Goal: Information Seeking & Learning: Learn about a topic

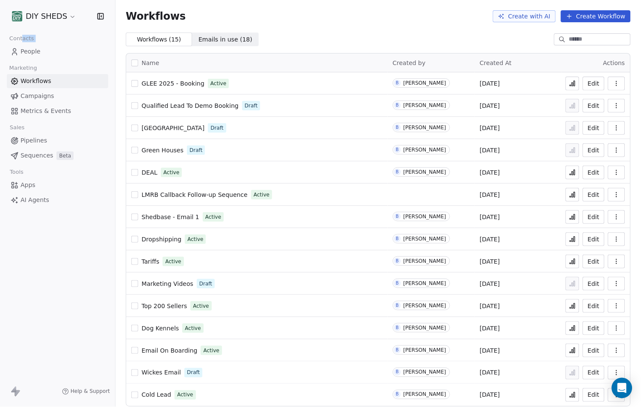
click at [37, 49] on span "People" at bounding box center [31, 51] width 20 height 9
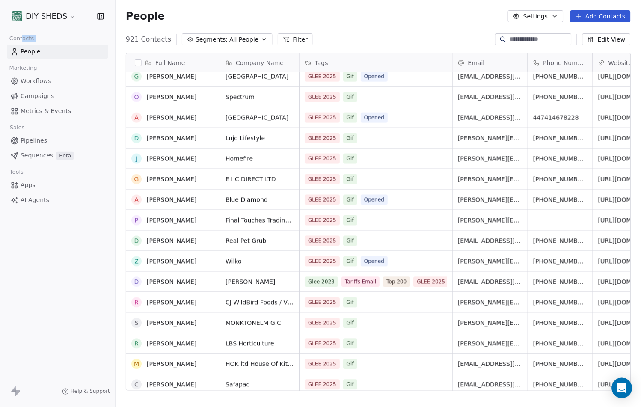
scroll to position [999, 0]
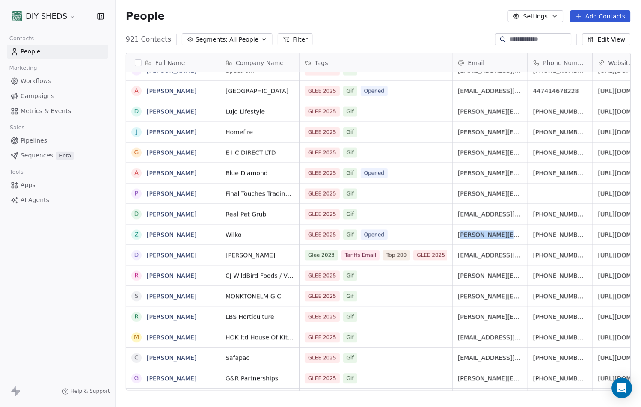
drag, startPoint x: 460, startPoint y: 238, endPoint x: 511, endPoint y: 238, distance: 51.4
click at [511, 238] on span "[PERSON_NAME][EMAIL_ADDRESS][PERSON_NAME][DOMAIN_NAME]" at bounding box center [490, 235] width 65 height 9
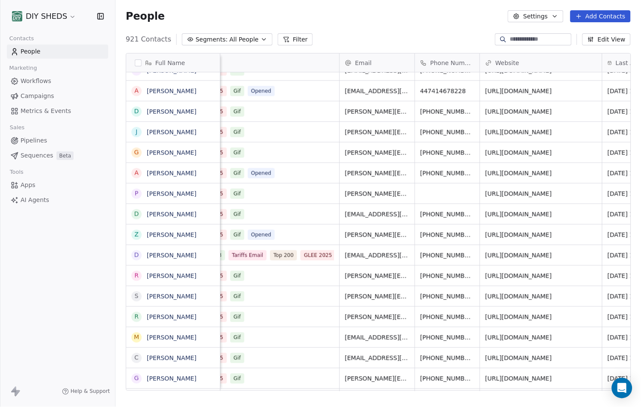
scroll to position [0, 128]
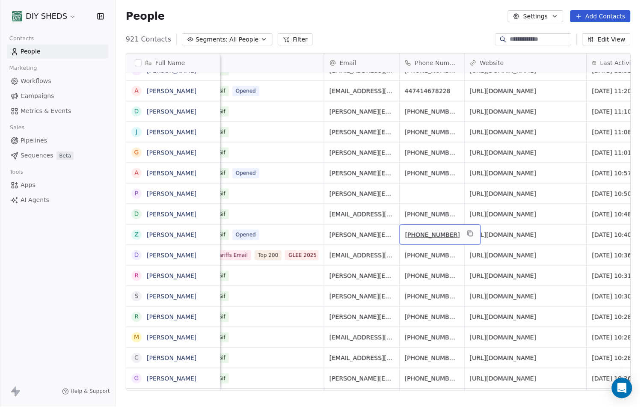
drag, startPoint x: 452, startPoint y: 237, endPoint x: 422, endPoint y: 238, distance: 29.6
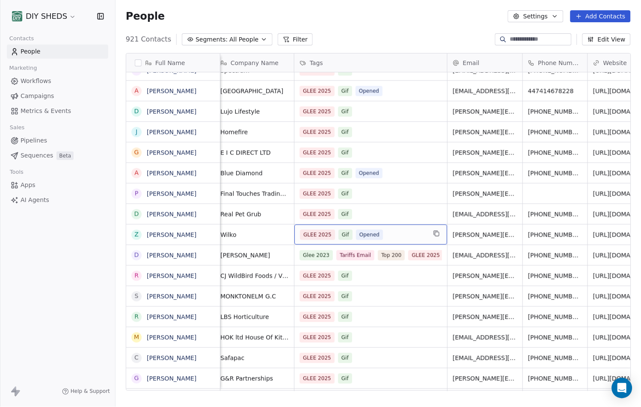
scroll to position [0, 0]
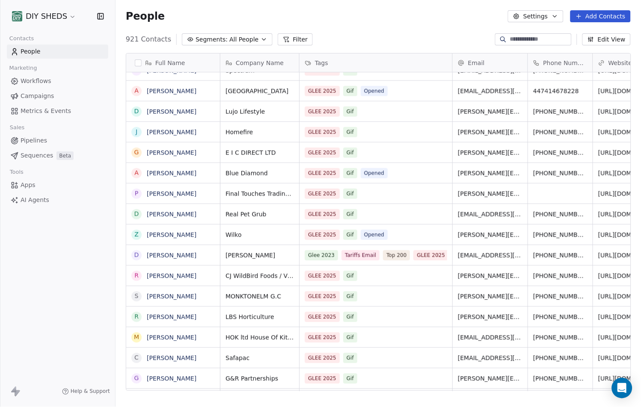
click at [532, 65] on div "Phone Number" at bounding box center [560, 63] width 65 height 18
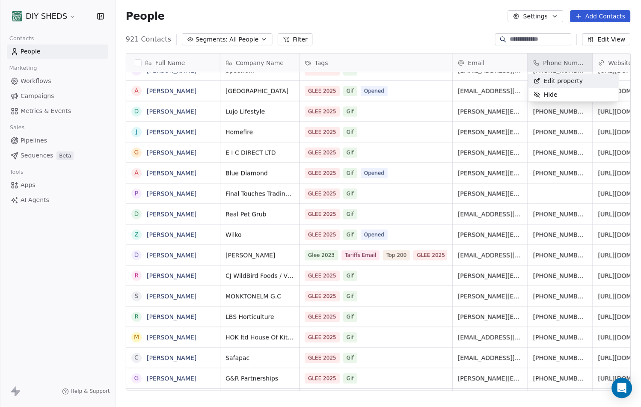
click at [526, 64] on html "DIY SHEDS Contacts People Marketing Workflows Campaigns Metrics & Events Sales …" at bounding box center [320, 203] width 641 height 407
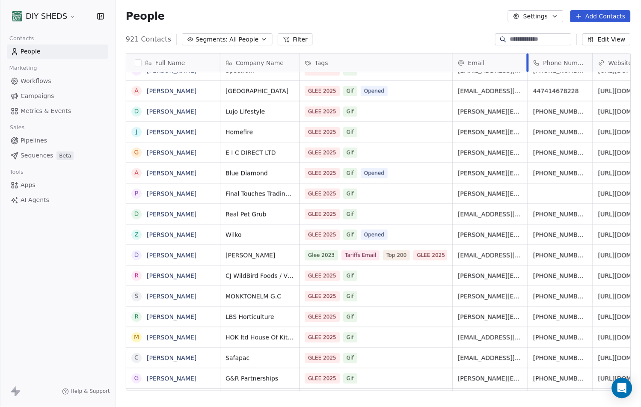
drag, startPoint x: 527, startPoint y: 59, endPoint x: 514, endPoint y: 165, distance: 106.9
click at [524, 79] on div "﻿Company Name Tags Email Phone Number Website Last Activity Date CAT Notes Gif …" at bounding box center [632, 223] width 824 height 338
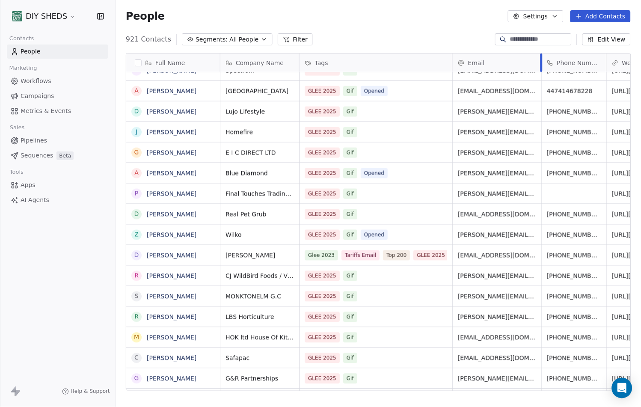
drag, startPoint x: 524, startPoint y: 65, endPoint x: 541, endPoint y: 62, distance: 16.4
click at [541, 62] on div at bounding box center [542, 63] width 2 height 18
click at [135, 232] on button "grid" at bounding box center [136, 235] width 7 height 7
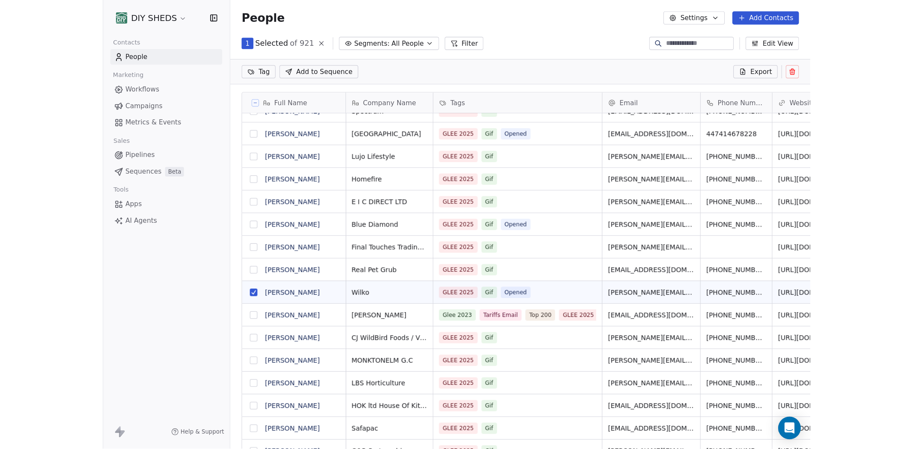
scroll to position [358, 790]
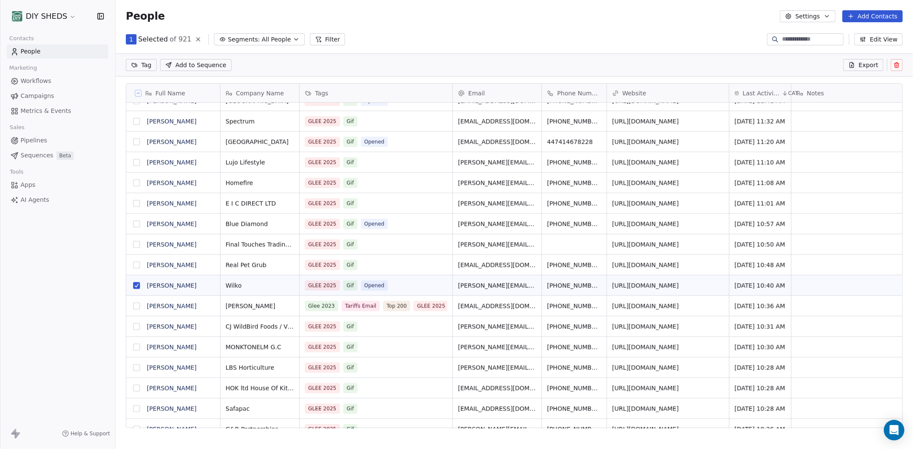
click at [135, 288] on button "grid" at bounding box center [136, 285] width 7 height 7
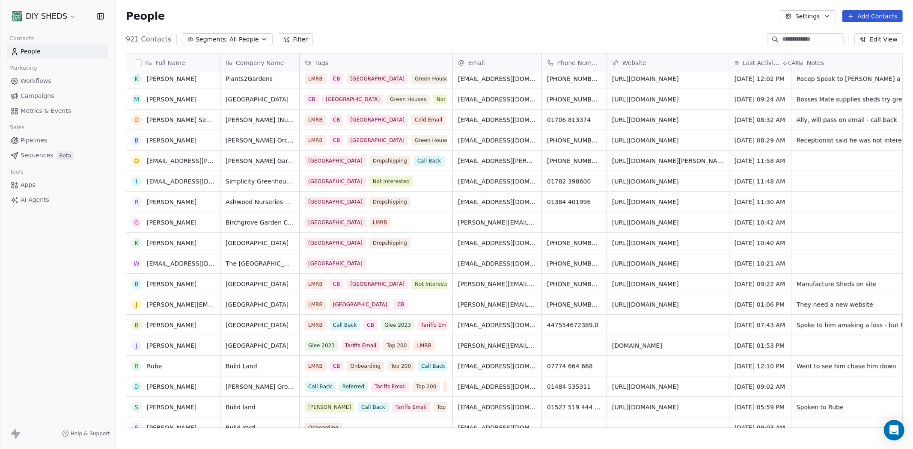
scroll to position [0, 0]
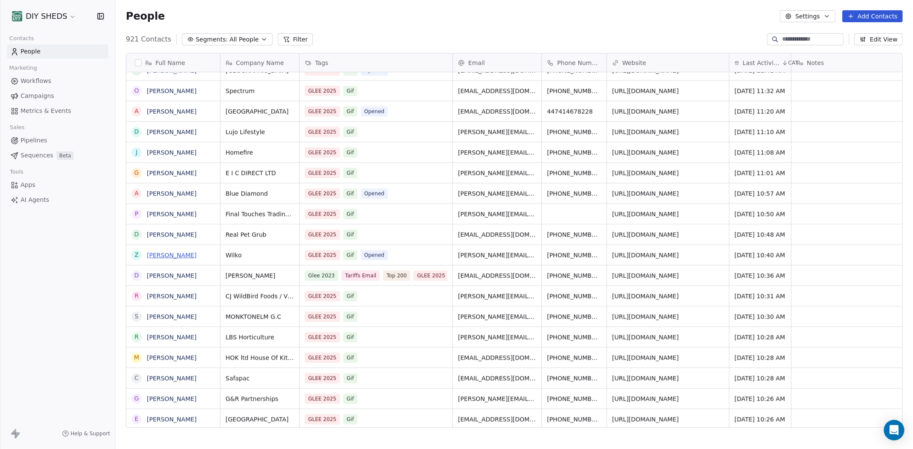
click at [161, 255] on link "[PERSON_NAME]" at bounding box center [172, 255] width 50 height 7
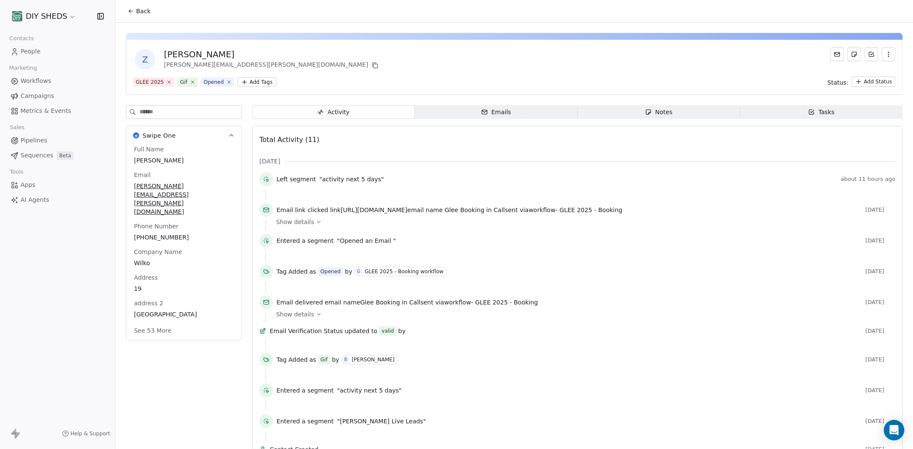
click at [255, 82] on html "DIY SHEDS Contacts People Marketing Workflows Campaigns Metrics & Events Sales …" at bounding box center [456, 224] width 913 height 449
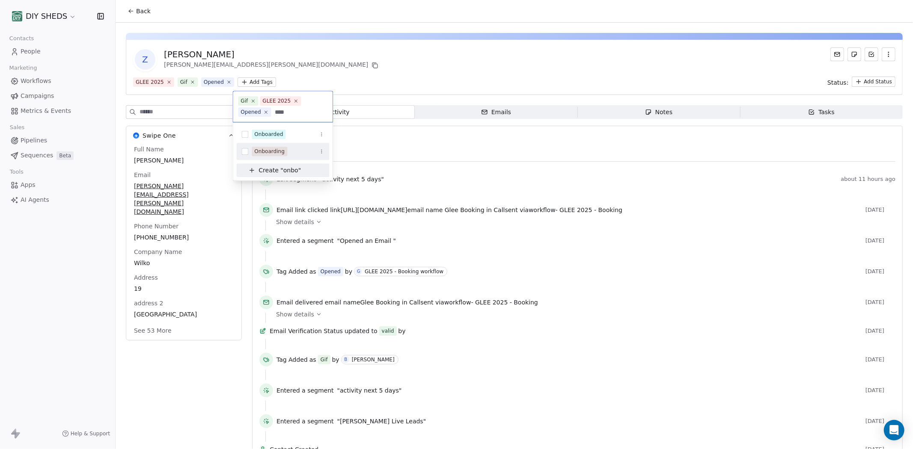
type input "****"
click at [246, 147] on div "Onboarding" at bounding box center [282, 152] width 93 height 14
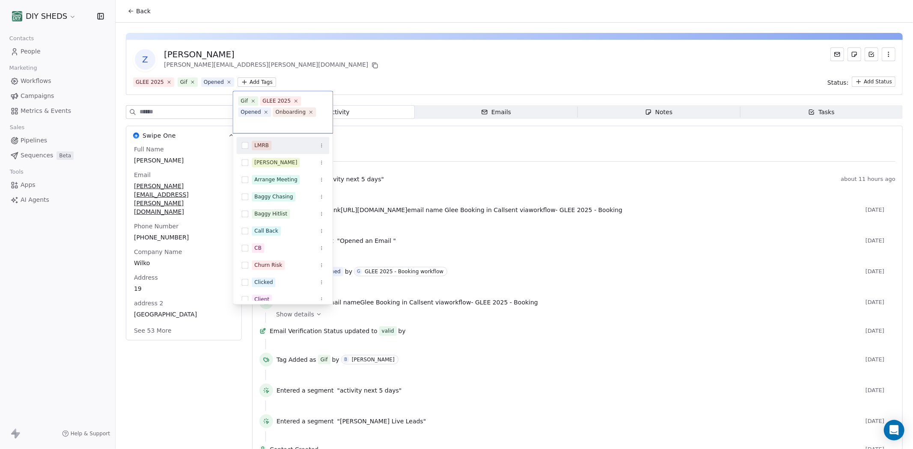
click at [446, 60] on html "DIY SHEDS Contacts People Marketing Workflows Campaigns Metrics & Events Sales …" at bounding box center [456, 224] width 913 height 449
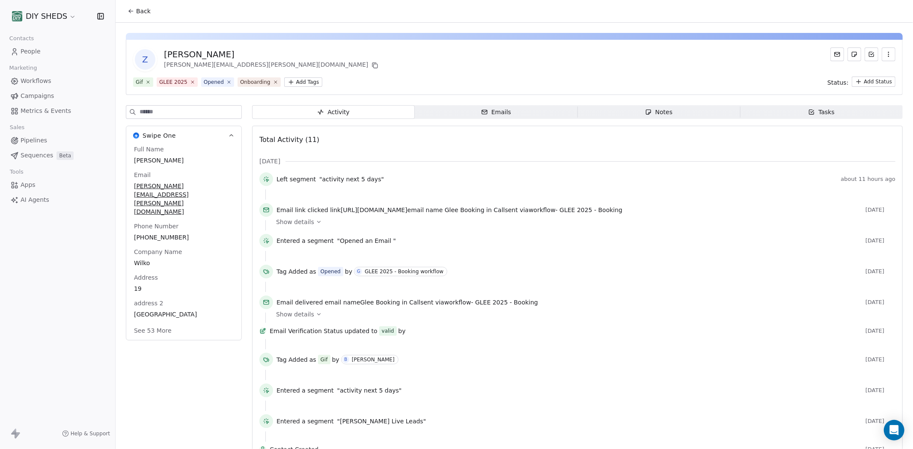
click at [30, 45] on link "People" at bounding box center [57, 52] width 101 height 14
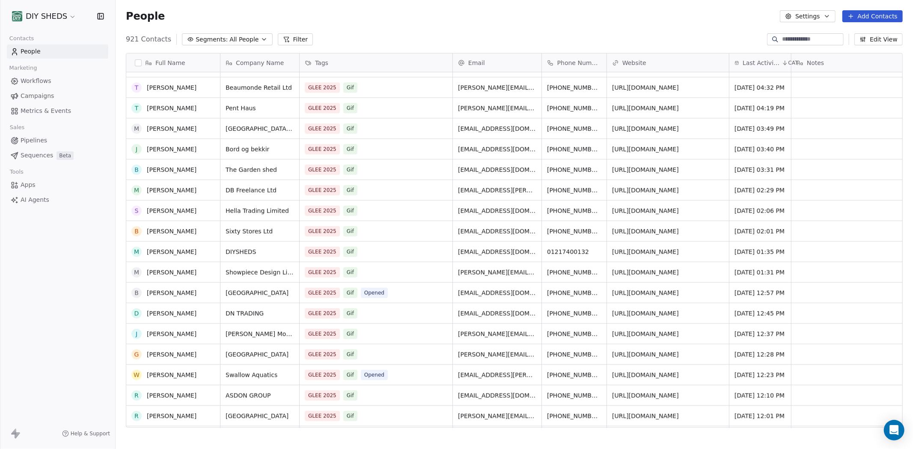
scroll to position [238, 0]
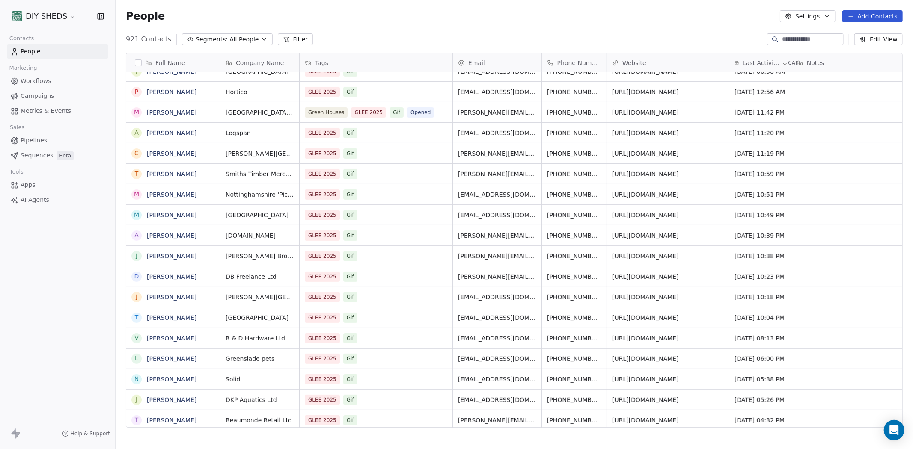
click at [56, 84] on link "Workflows" at bounding box center [57, 81] width 101 height 14
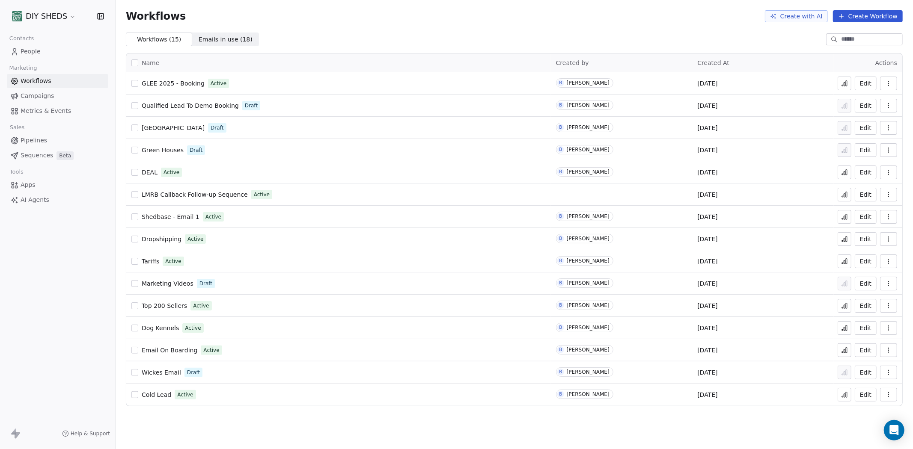
click at [193, 86] on span "GLEE 2025 - Booking" at bounding box center [173, 83] width 63 height 7
click at [203, 43] on span "Emails in use ( 18 )" at bounding box center [226, 39] width 54 height 9
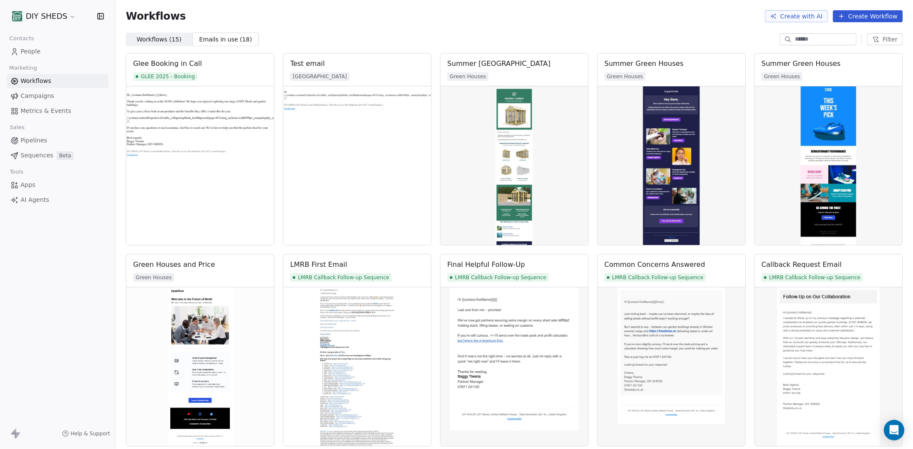
click at [151, 37] on span "Workflows ( 15 )" at bounding box center [159, 39] width 45 height 9
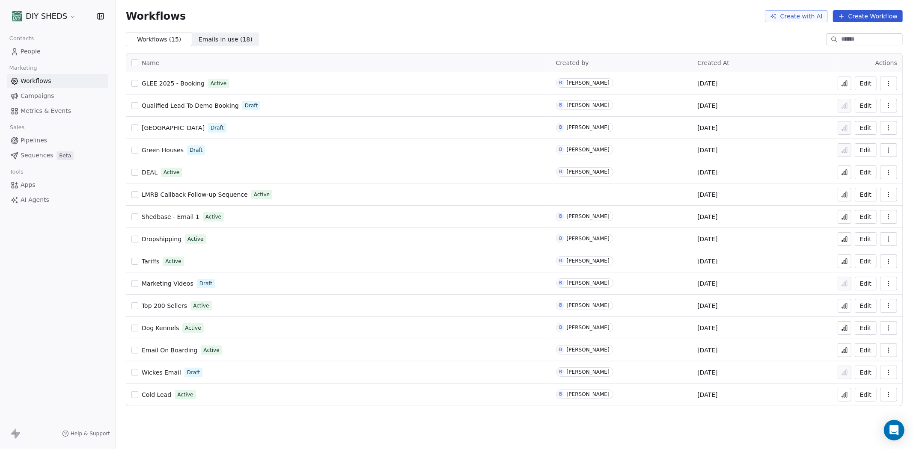
click at [193, 82] on span "GLEE 2025 - Booking" at bounding box center [173, 83] width 63 height 7
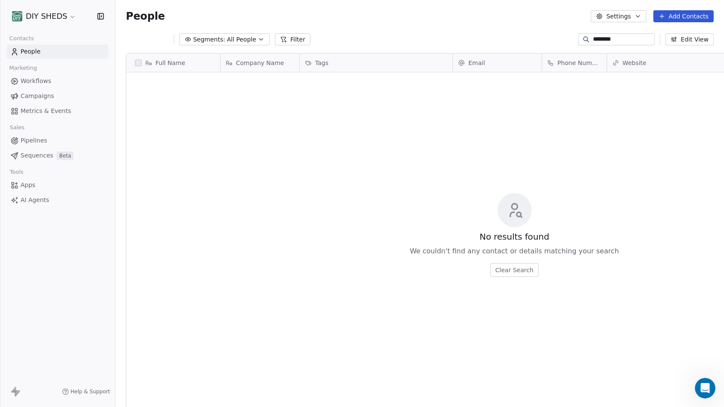
scroll to position [351, 601]
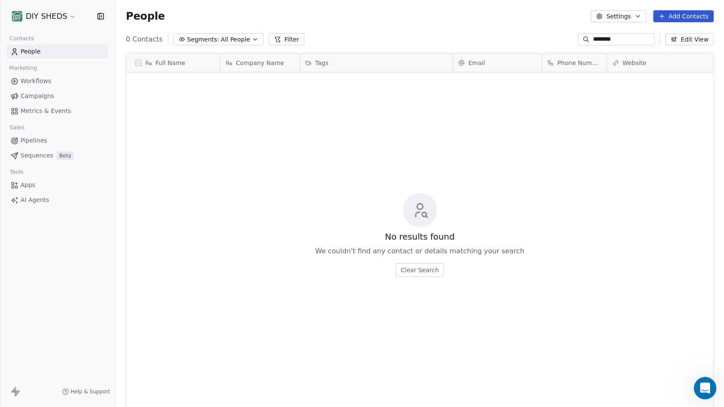
click at [694, 390] on div "Open Intercom Messenger" at bounding box center [704, 387] width 28 height 28
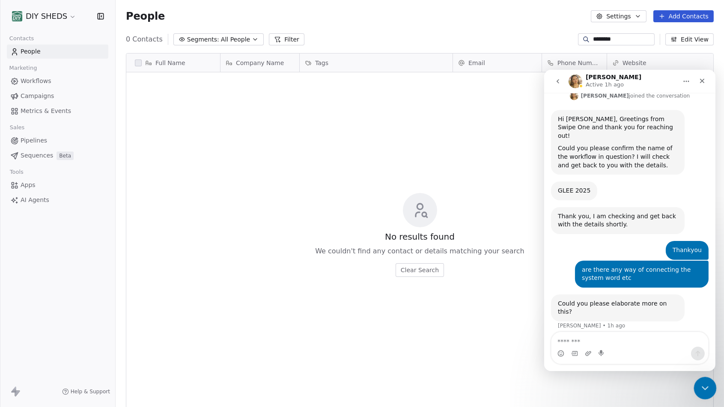
scroll to position [277, 0]
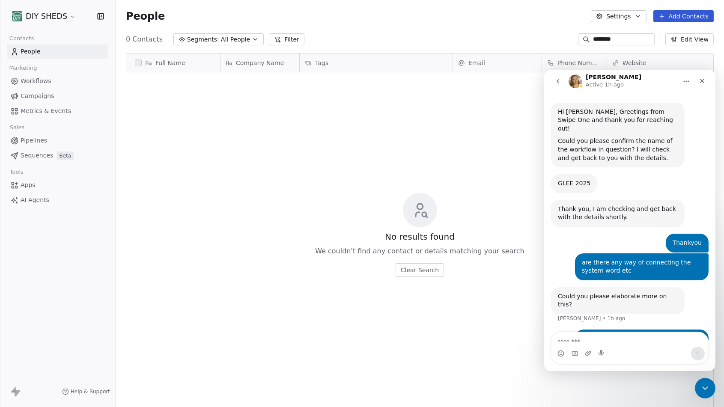
click at [672, 343] on textarea "Message…" at bounding box center [629, 339] width 157 height 15
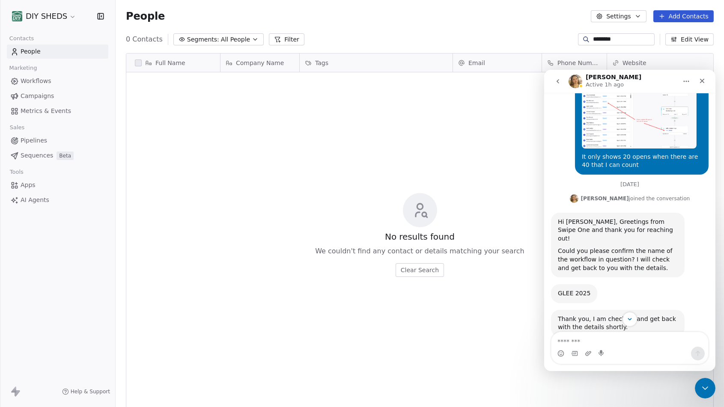
scroll to position [229, 0]
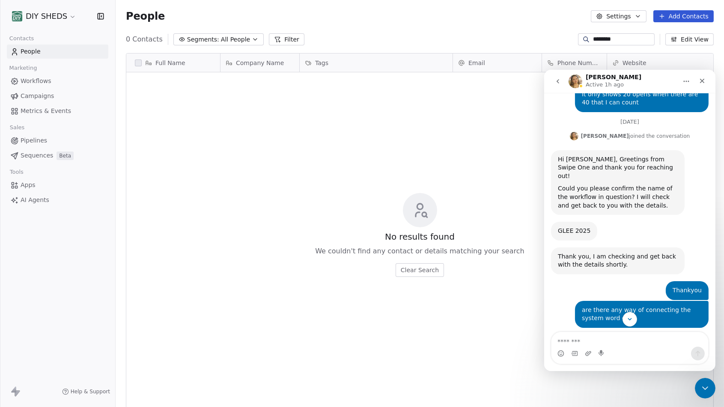
click at [359, 198] on div "No results found We couldn't find any contact or details matching your search C…" at bounding box center [419, 234] width 587 height 321
click at [22, 53] on span "People" at bounding box center [31, 51] width 20 height 9
click at [707, 80] on div "Close" at bounding box center [701, 80] width 15 height 15
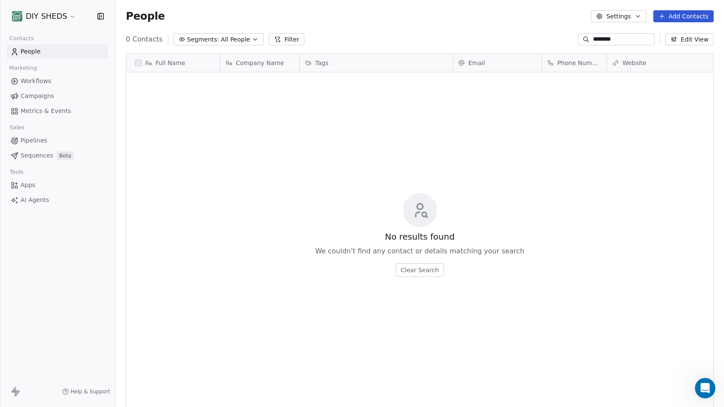
click at [36, 78] on span "Workflows" at bounding box center [36, 81] width 31 height 9
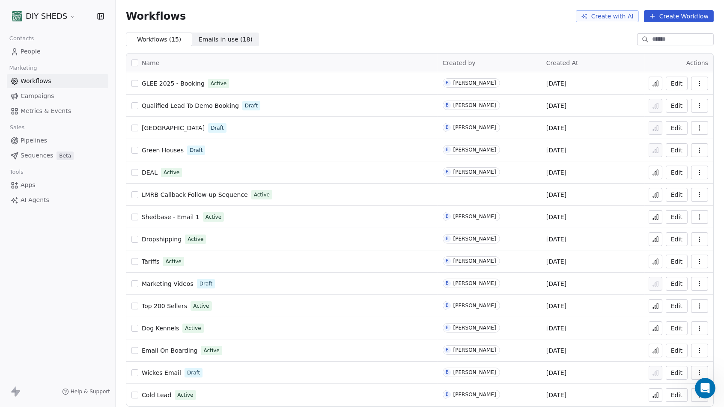
click at [35, 54] on span "People" at bounding box center [31, 51] width 20 height 9
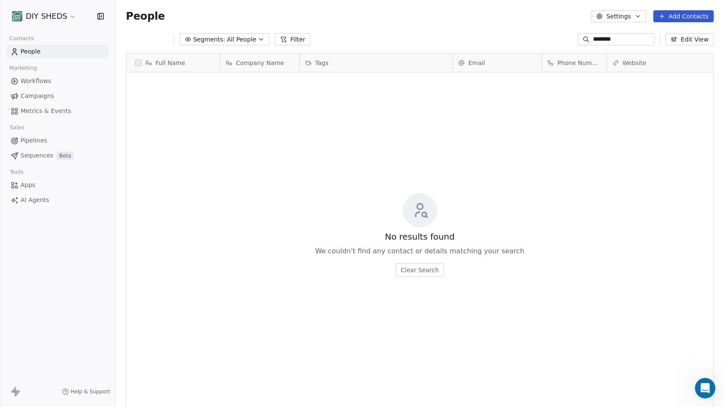
scroll to position [351, 601]
drag, startPoint x: 626, startPoint y: 34, endPoint x: 621, endPoint y: 33, distance: 4.4
click at [621, 33] on div "********" at bounding box center [616, 39] width 77 height 12
drag, startPoint x: 616, startPoint y: 34, endPoint x: 566, endPoint y: 36, distance: 49.2
click at [566, 36] on div "0 Contacts Segments: All People Filter ******** Edit View" at bounding box center [420, 40] width 608 height 14
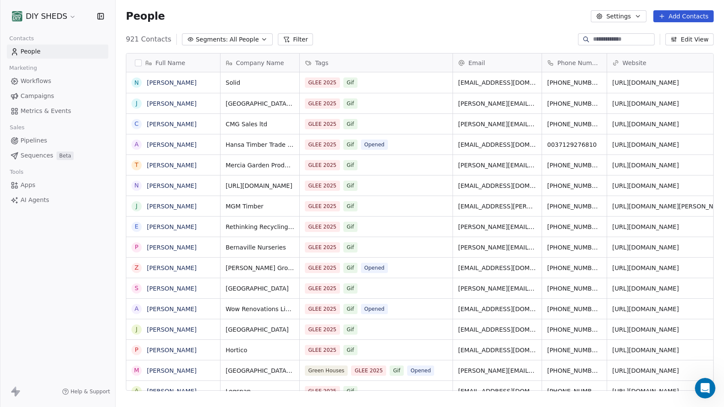
click at [512, 16] on div "People Settings Add Contacts" at bounding box center [420, 16] width 588 height 12
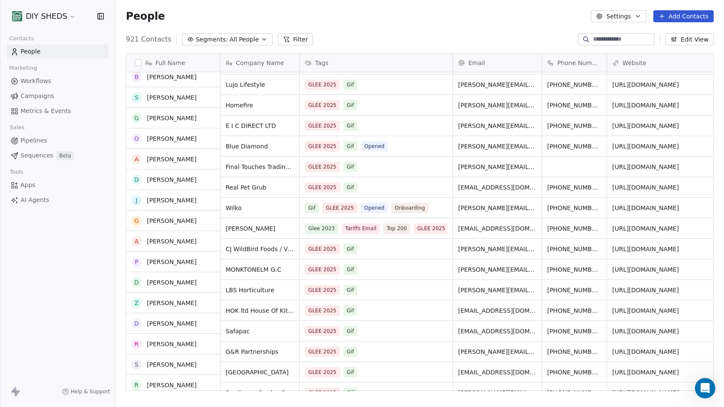
scroll to position [1046, 0]
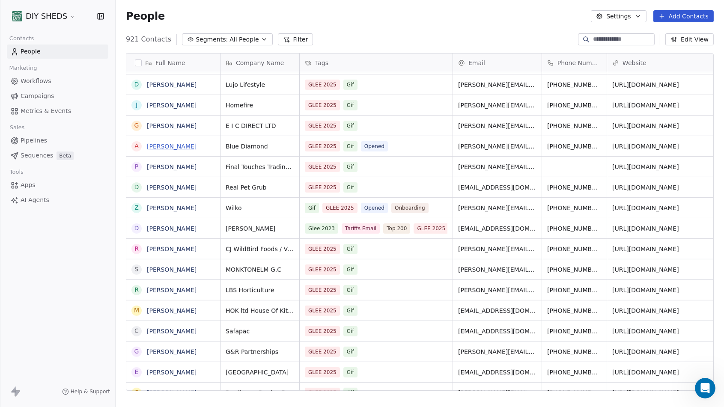
click at [176, 147] on link "[PERSON_NAME]" at bounding box center [172, 146] width 50 height 7
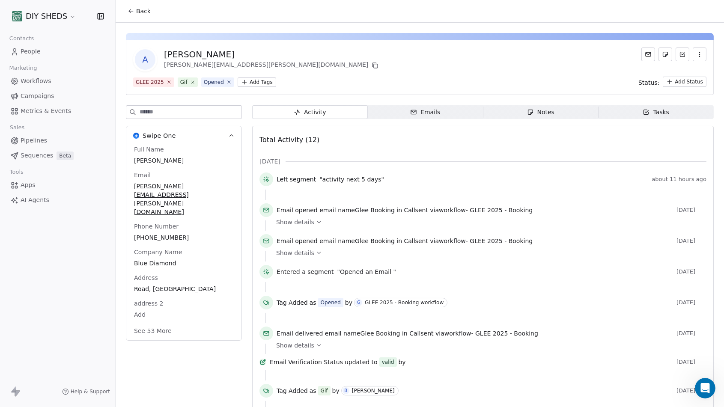
click at [417, 113] on div "Emails" at bounding box center [425, 112] width 30 height 9
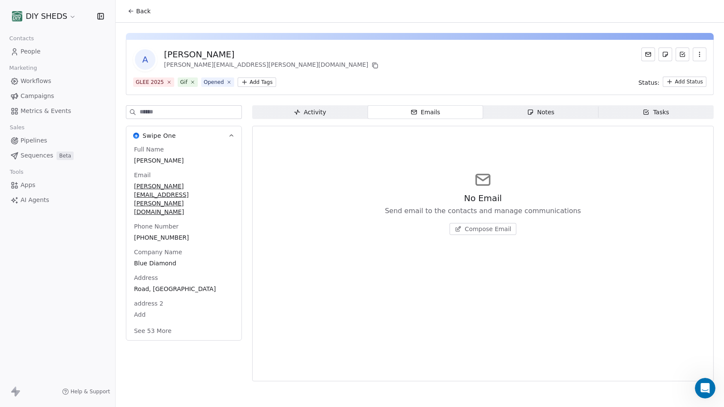
click at [540, 114] on div "Notes" at bounding box center [540, 112] width 27 height 9
click at [484, 232] on span "Create a Note" at bounding box center [488, 229] width 42 height 9
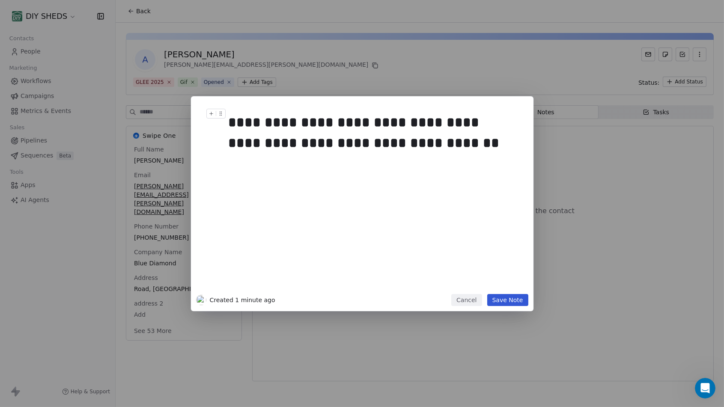
click at [495, 301] on button "Save Note" at bounding box center [507, 300] width 41 height 12
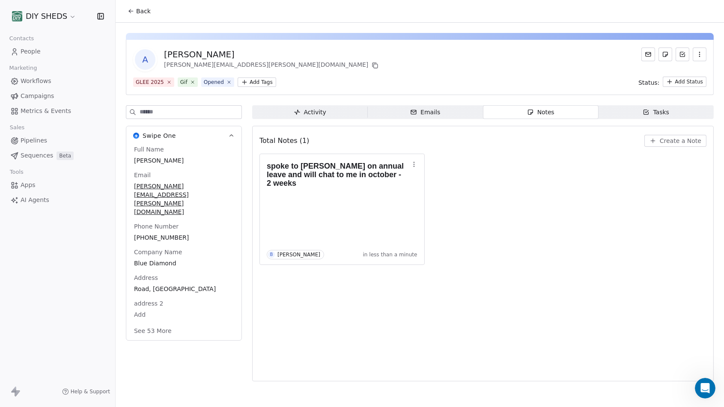
click at [634, 109] on span "Tasks Tasks" at bounding box center [656, 112] width 116 height 14
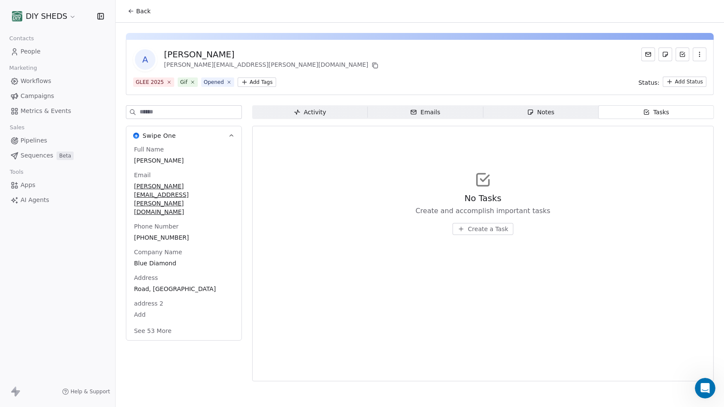
click at [491, 238] on div "No Tasks Create and accomplish important tasks Create a Task" at bounding box center [482, 202] width 447 height 105
click at [485, 227] on span "Create a Task" at bounding box center [488, 229] width 40 height 9
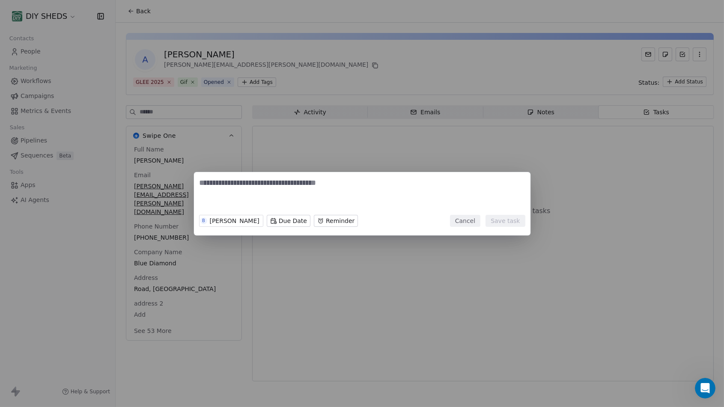
click at [283, 182] on textarea at bounding box center [361, 194] width 325 height 33
type textarea "**********"
click at [262, 216] on body "**********" at bounding box center [362, 203] width 724 height 407
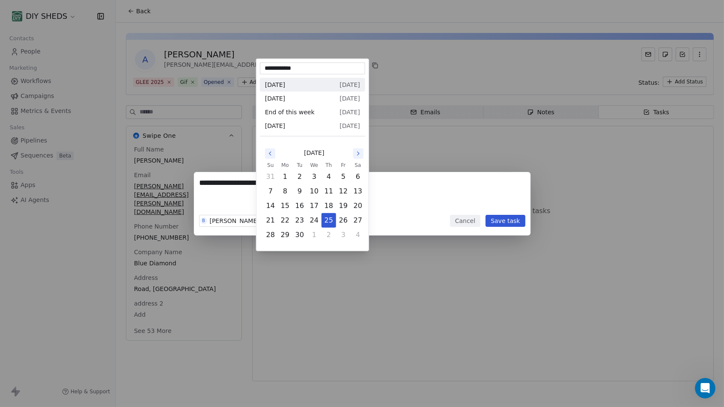
click at [358, 152] on icon "Go to the Next Month" at bounding box center [358, 153] width 7 height 7
click at [270, 214] on button "19" at bounding box center [271, 221] width 14 height 14
type input "**********"
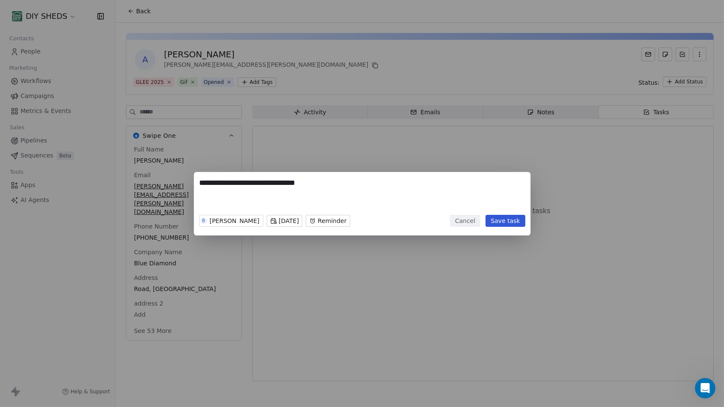
click at [508, 221] on button "Save task" at bounding box center [504, 221] width 39 height 12
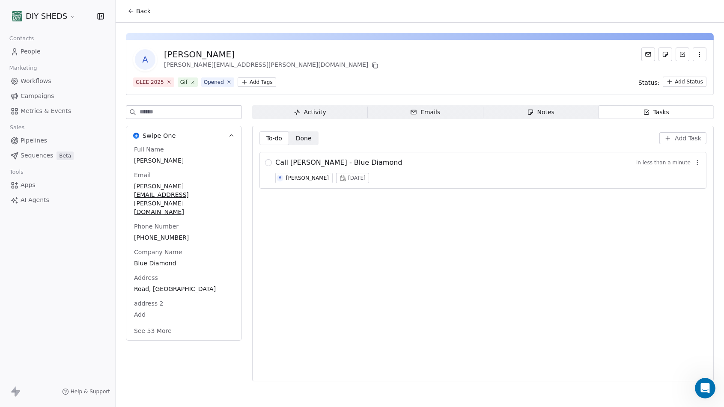
click at [696, 165] on icon "button" at bounding box center [697, 162] width 7 height 7
click at [525, 220] on div "To-do To-do Done Done Add Task Call andrew Lloyd - Blue Diamond less than a min…" at bounding box center [482, 253] width 447 height 244
click at [54, 18] on html "DIY SHEDS Contacts People Marketing Workflows Campaigns Metrics & Events Sales …" at bounding box center [362, 203] width 724 height 407
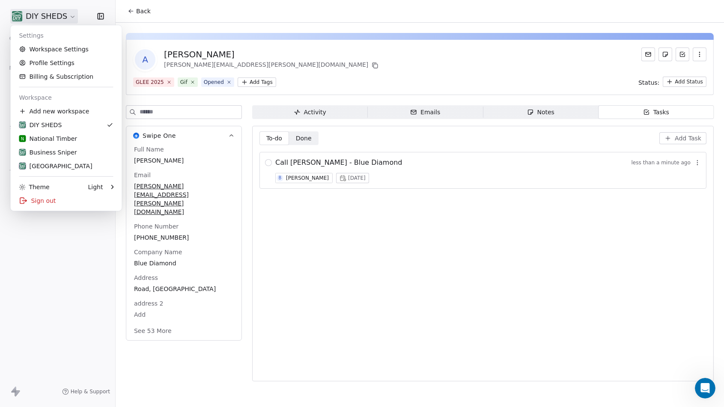
click at [54, 18] on html "DIY SHEDS Contacts People Marketing Workflows Campaigns Metrics & Events Sales …" at bounding box center [362, 203] width 724 height 407
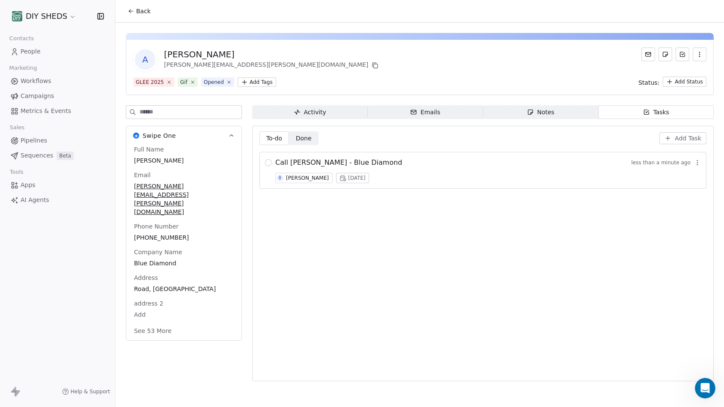
click at [30, 110] on span "Metrics & Events" at bounding box center [46, 111] width 51 height 9
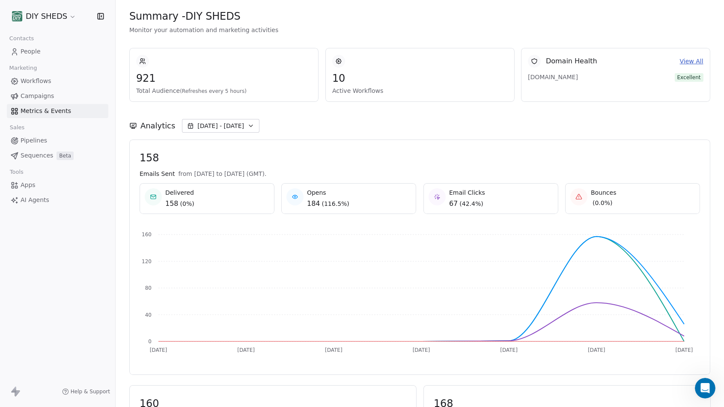
click at [39, 54] on span "People" at bounding box center [31, 51] width 20 height 9
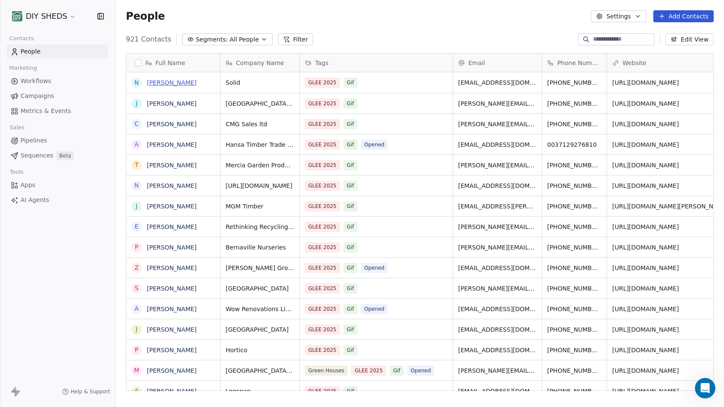
click at [166, 80] on link "[PERSON_NAME]" at bounding box center [172, 82] width 50 height 7
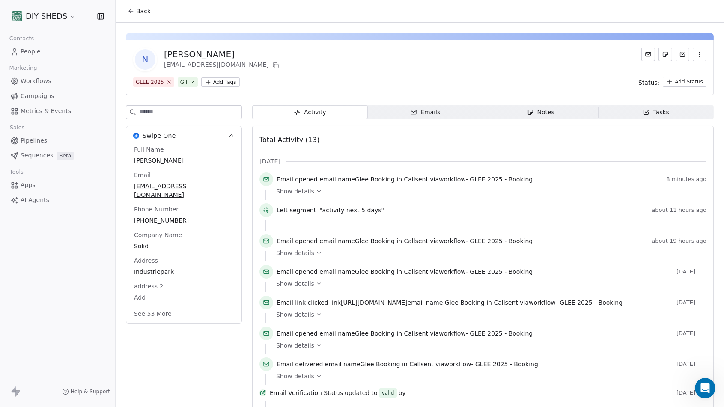
click at [207, 78] on html "DIY SHEDS Contacts People Marketing Workflows Campaigns Metrics & Events Sales …" at bounding box center [362, 203] width 724 height 407
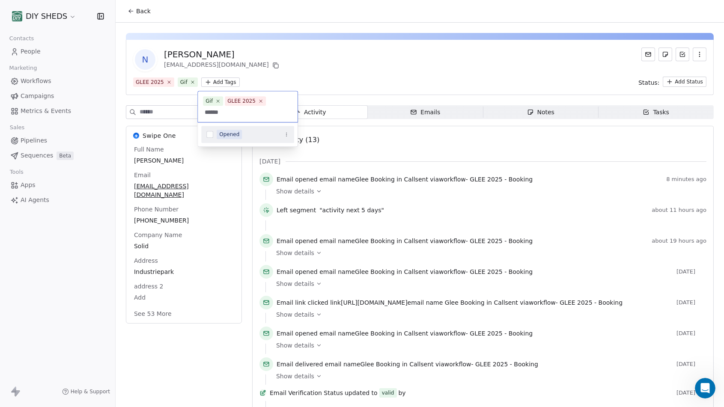
type input "******"
click at [238, 131] on div "Opened" at bounding box center [229, 135] width 20 height 8
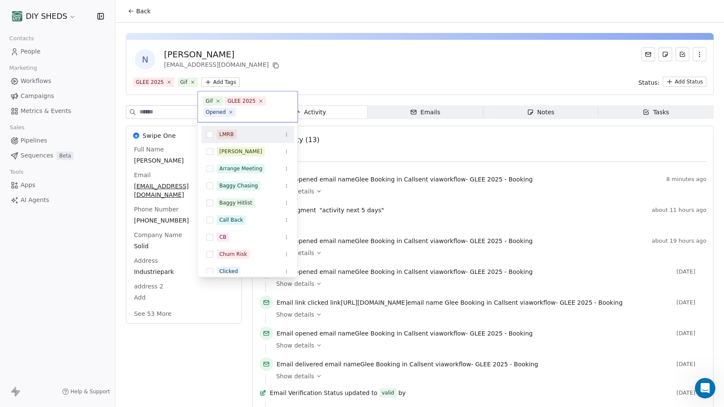
click at [404, 86] on html "DIY SHEDS Contacts People Marketing Workflows Campaigns Metrics & Events Sales …" at bounding box center [362, 203] width 724 height 407
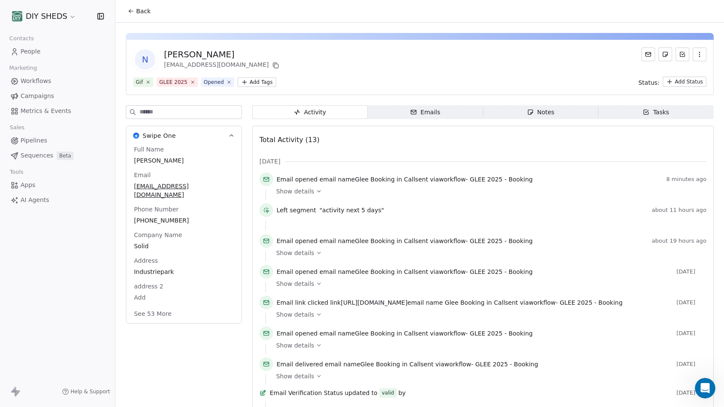
click at [131, 10] on icon at bounding box center [131, 11] width 7 height 7
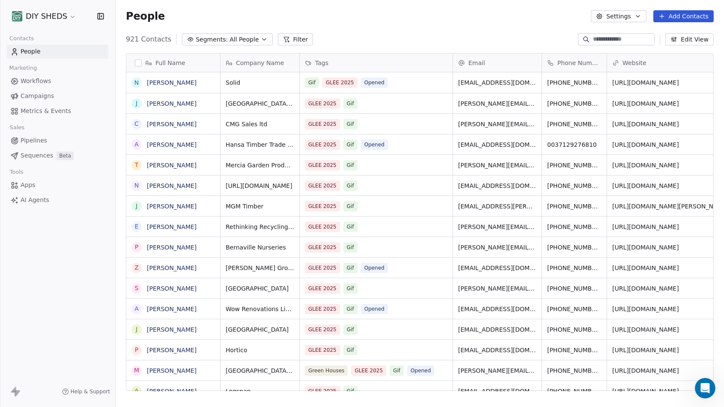
scroll to position [351, 601]
click at [174, 105] on link "[PERSON_NAME]" at bounding box center [172, 103] width 50 height 7
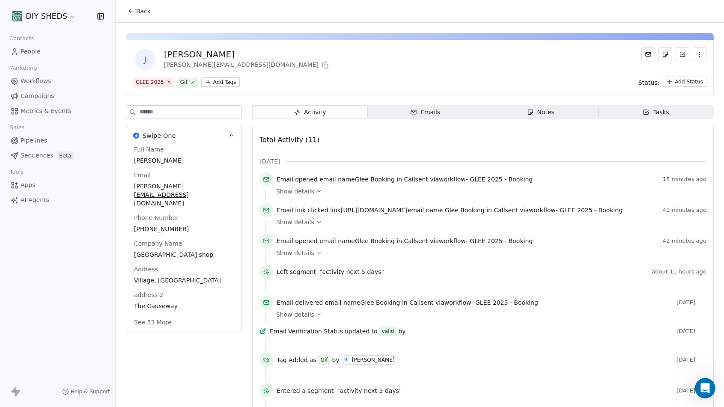
click at [131, 11] on icon at bounding box center [131, 11] width 7 height 7
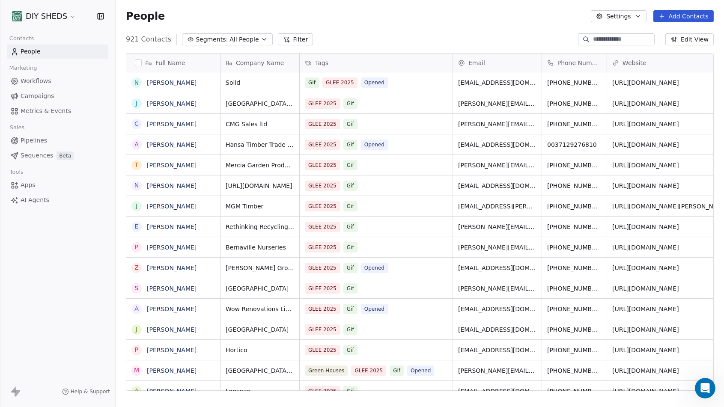
scroll to position [351, 601]
click at [180, 122] on link "[PERSON_NAME]" at bounding box center [172, 124] width 50 height 7
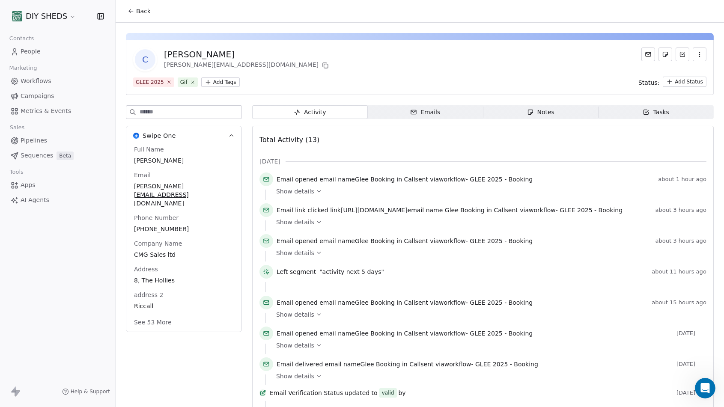
click at [216, 83] on html "DIY SHEDS Contacts People Marketing Workflows Campaigns Metrics & Events Sales …" at bounding box center [362, 203] width 724 height 407
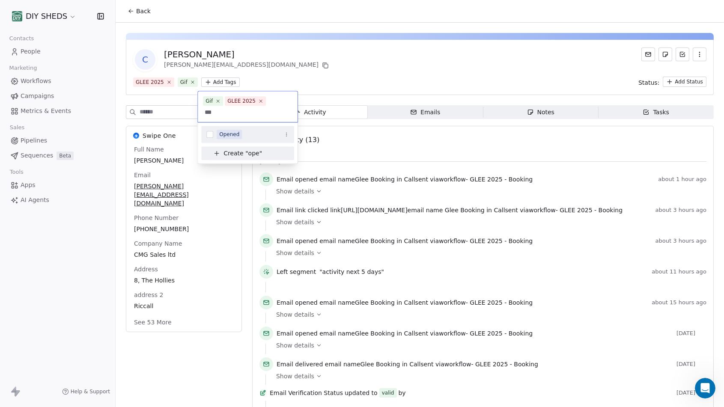
type input "***"
click at [240, 130] on span "Opened" at bounding box center [229, 134] width 25 height 9
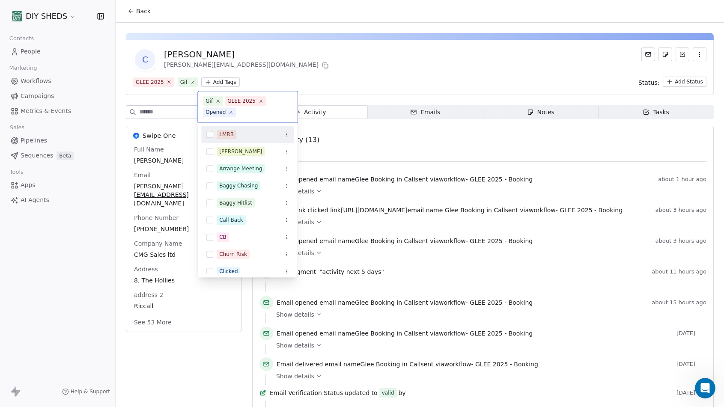
click at [421, 64] on html "DIY SHEDS Contacts People Marketing Workflows Campaigns Metrics & Events Sales …" at bounding box center [362, 203] width 724 height 407
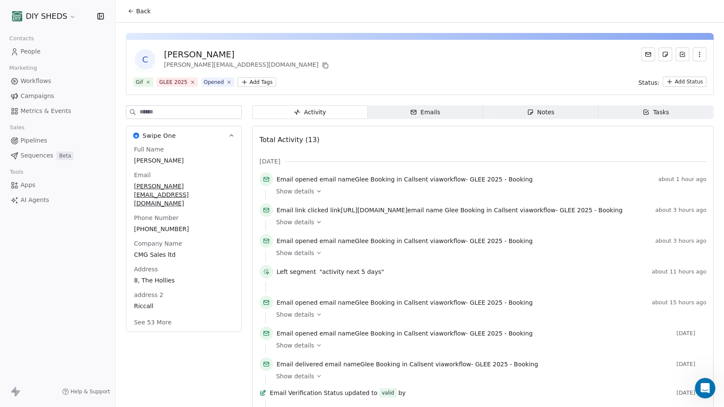
click at [123, 11] on button "Back" at bounding box center [138, 10] width 33 height 15
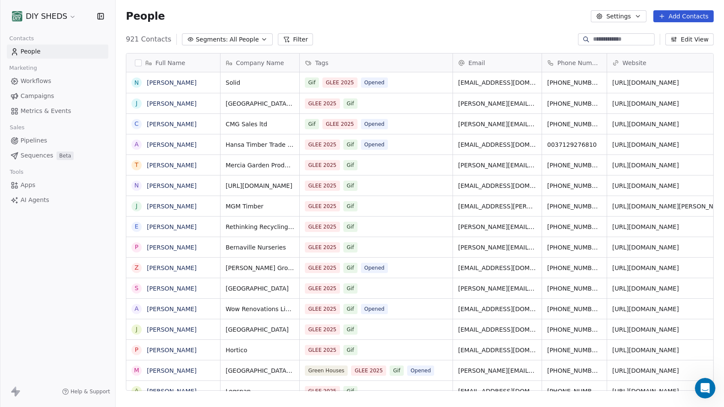
scroll to position [351, 601]
click at [170, 142] on link "[PERSON_NAME]" at bounding box center [172, 144] width 50 height 7
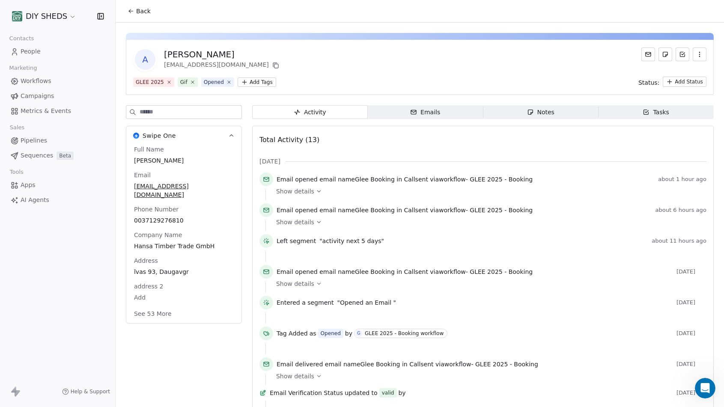
click at [130, 12] on icon at bounding box center [130, 12] width 2 height 2
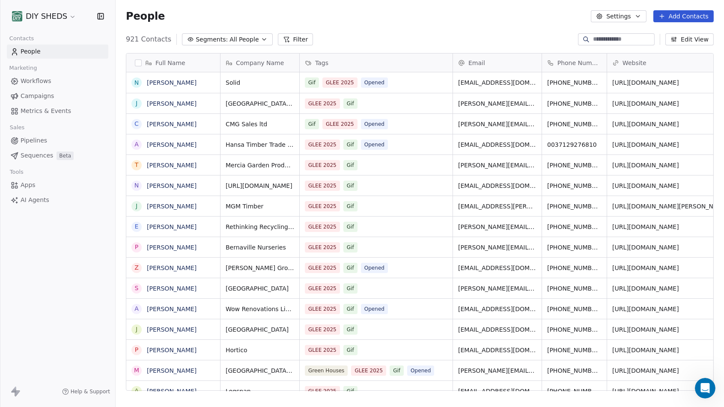
scroll to position [351, 601]
click at [157, 168] on link "[PERSON_NAME]" at bounding box center [172, 165] width 50 height 7
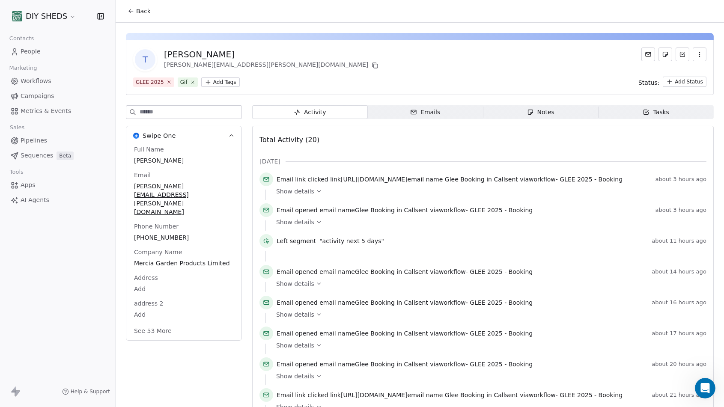
click at [29, 51] on span "People" at bounding box center [31, 51] width 20 height 9
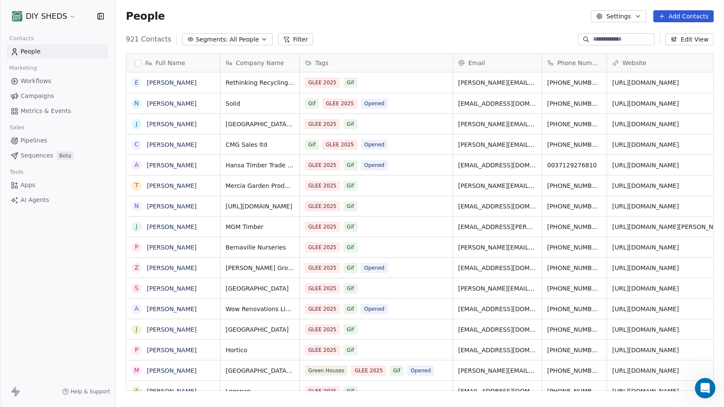
scroll to position [351, 601]
